Goal: Task Accomplishment & Management: Use online tool/utility

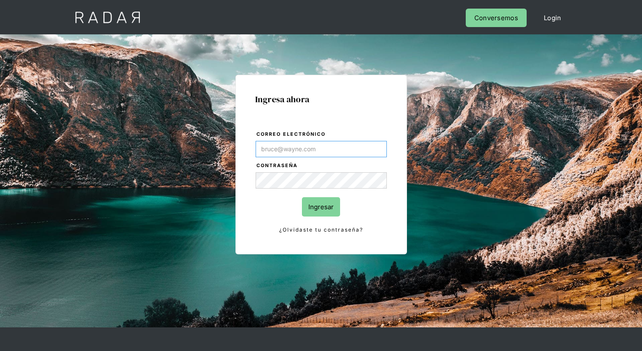
type input "[EMAIL_ADDRESS][PERSON_NAME][DOMAIN_NAME]"
click at [321, 206] on input "Ingresar" at bounding box center [321, 206] width 38 height 19
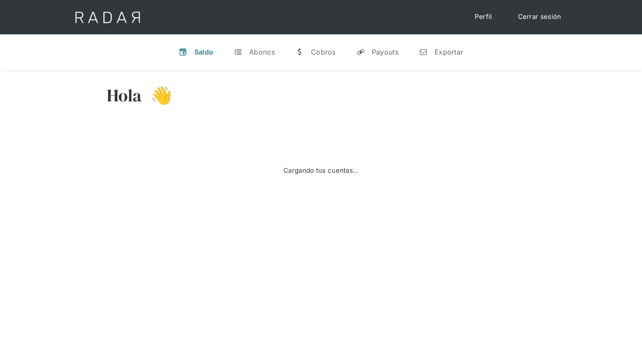
select select "8"
click at [441, 52] on div "Exportar" at bounding box center [449, 52] width 29 height 9
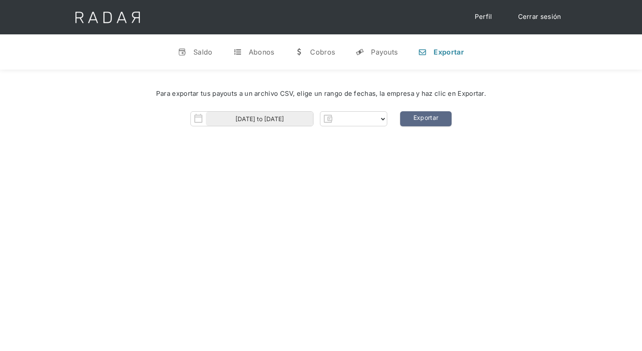
select select "prontopaga"
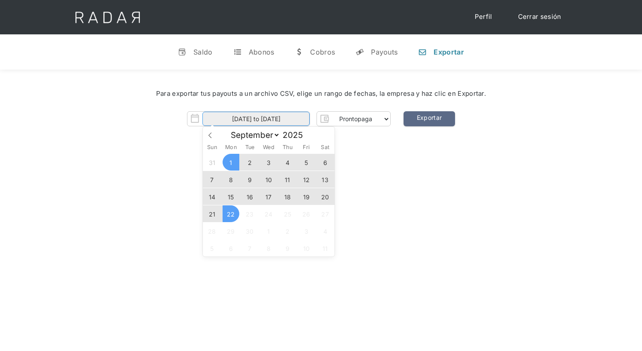
click at [256, 119] on input "01-09-2025 to 22-09-2025" at bounding box center [256, 119] width 107 height 14
click at [306, 197] on span "19" at bounding box center [306, 196] width 17 height 17
type input "19-09-2025"
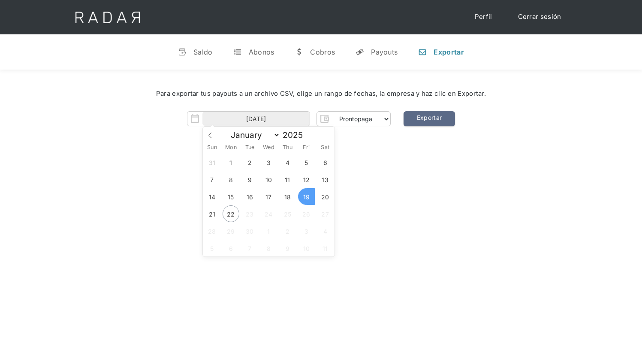
click at [306, 197] on span "19" at bounding box center [306, 196] width 17 height 17
click at [429, 119] on link "Exportar" at bounding box center [430, 118] width 52 height 15
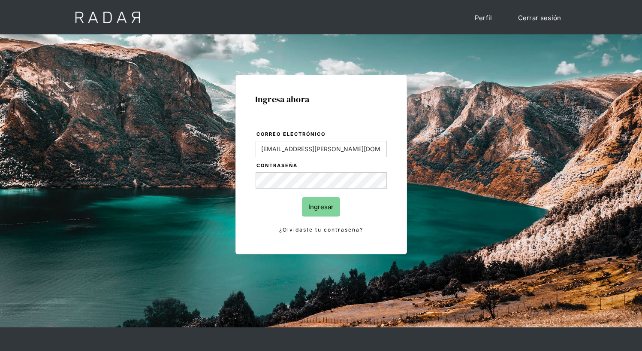
click at [321, 206] on input "Ingresar" at bounding box center [321, 206] width 38 height 19
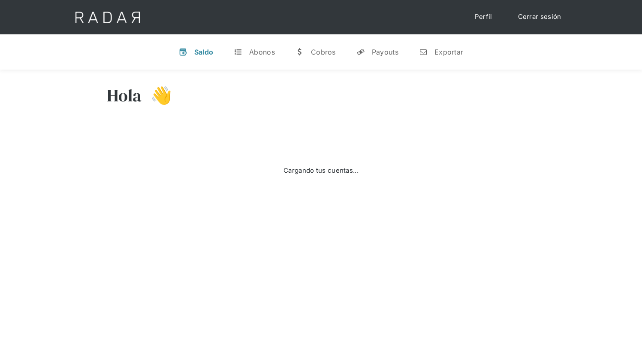
select select "8"
click at [441, 52] on div "Exportar" at bounding box center [449, 52] width 29 height 9
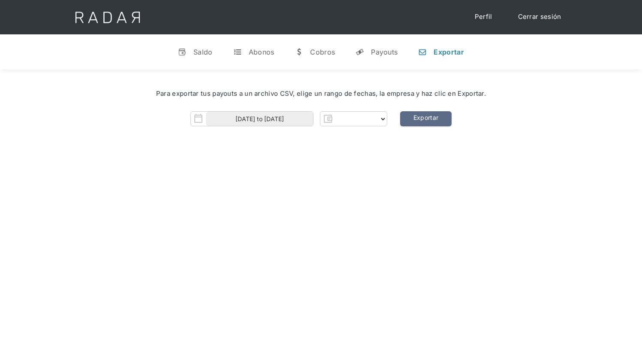
select select "prontopaga"
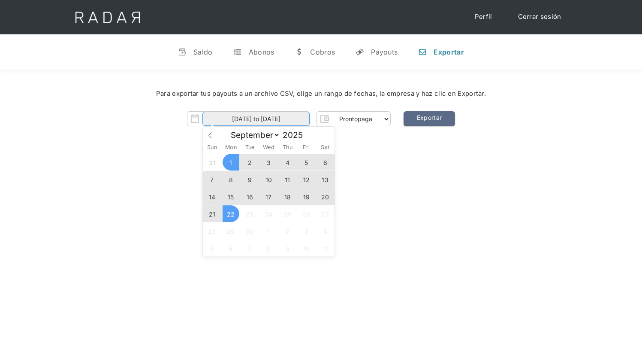
click at [256, 119] on input "01-09-2025 to 22-09-2025" at bounding box center [256, 119] width 107 height 14
click at [325, 197] on span "20" at bounding box center [325, 196] width 17 height 17
type input "20-09-2025"
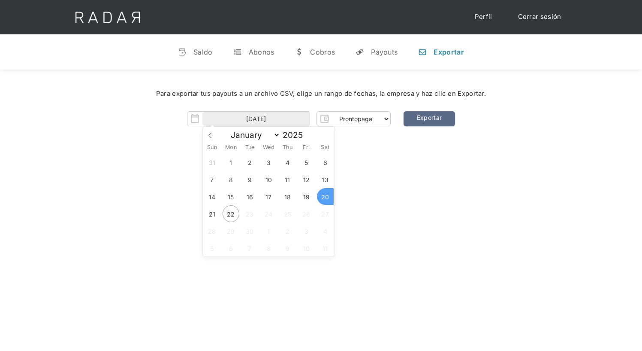
click at [325, 197] on span "20" at bounding box center [325, 196] width 17 height 17
click at [429, 119] on link "Exportar" at bounding box center [430, 118] width 52 height 15
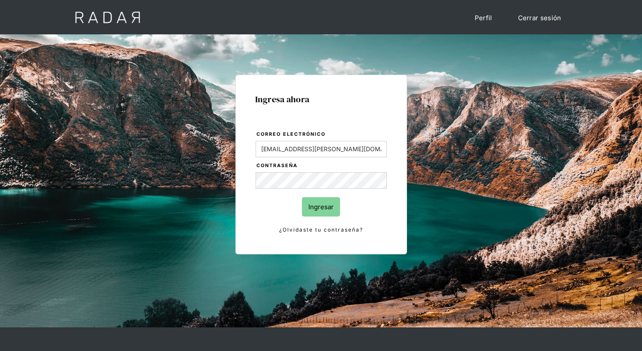
click at [321, 206] on input "Ingresar" at bounding box center [321, 206] width 38 height 19
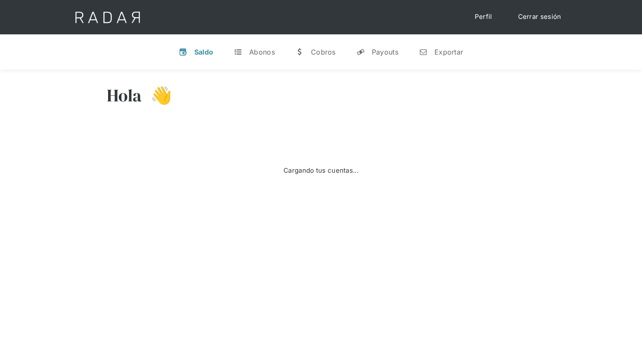
select select "8"
select select "prontopaga"
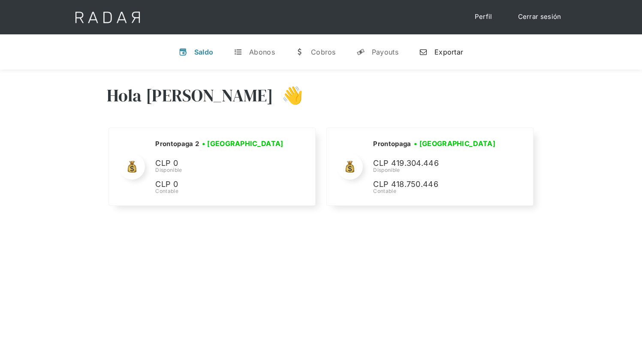
click at [441, 52] on div "Exportar" at bounding box center [449, 52] width 29 height 9
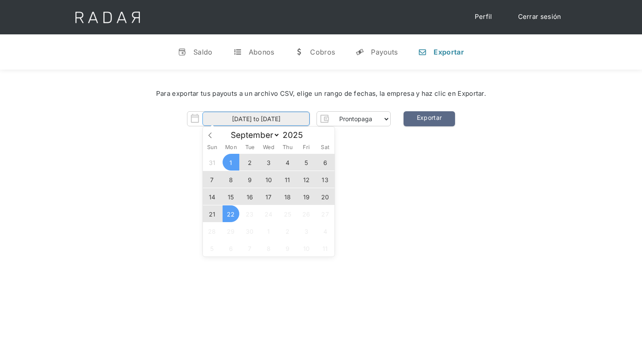
click at [256, 119] on input "01-09-2025 to 22-09-2025" at bounding box center [256, 119] width 107 height 14
click at [212, 214] on span "21" at bounding box center [212, 213] width 17 height 17
type input "21-09-2025"
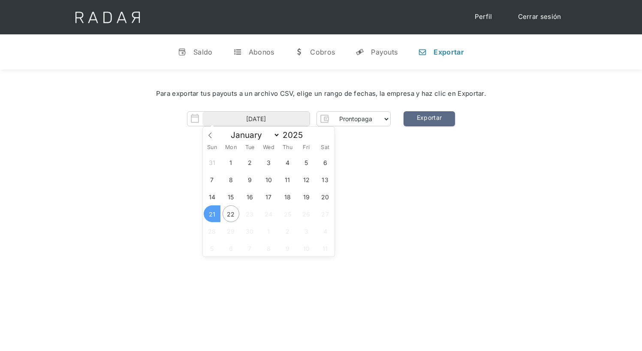
click at [212, 214] on span "21" at bounding box center [212, 213] width 17 height 17
click at [429, 119] on link "Exportar" at bounding box center [430, 118] width 52 height 15
